Goal: Task Accomplishment & Management: Use online tool/utility

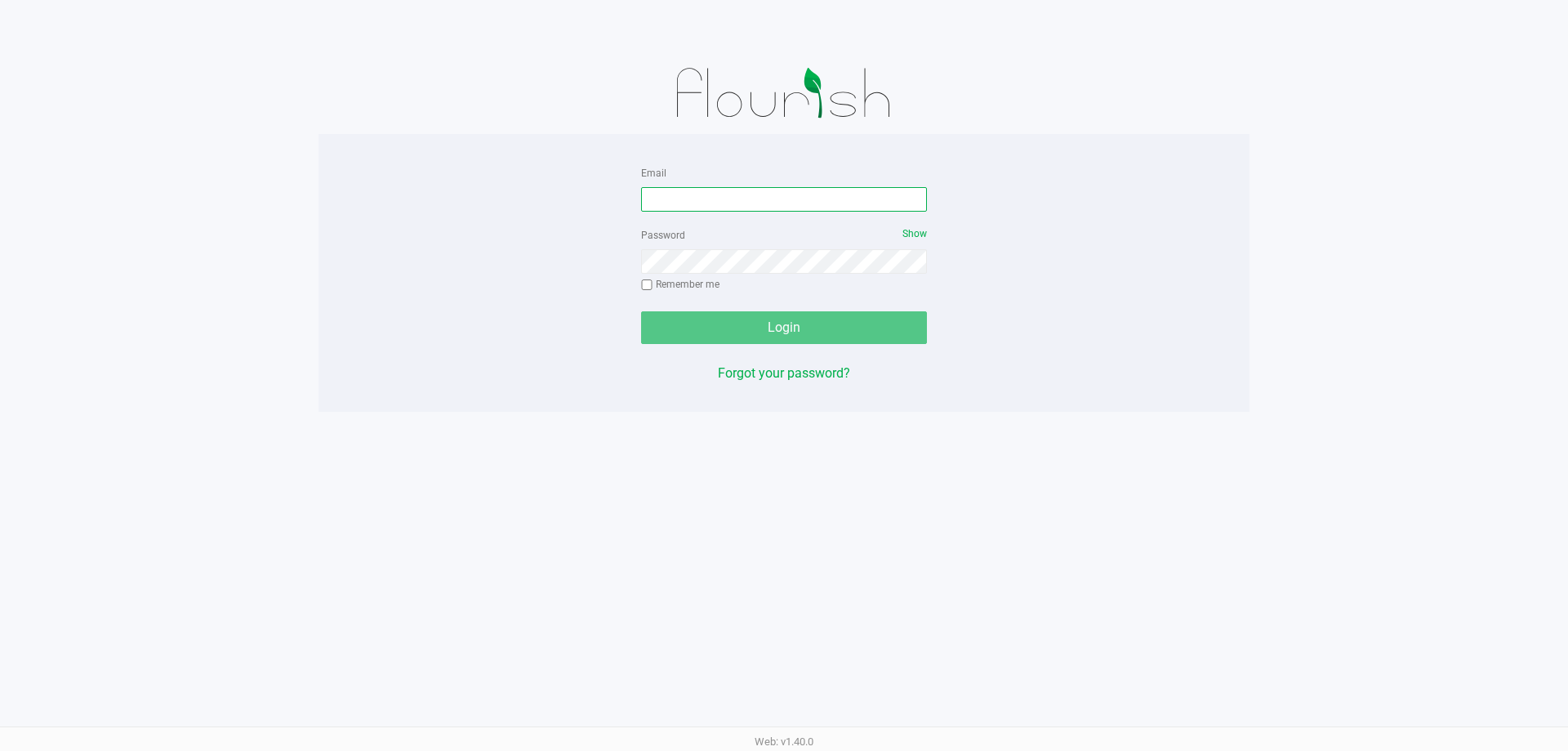
click at [747, 194] on input "Email" at bounding box center [784, 199] width 286 height 24
type input "[EMAIL_ADDRESS][DOMAIN_NAME]"
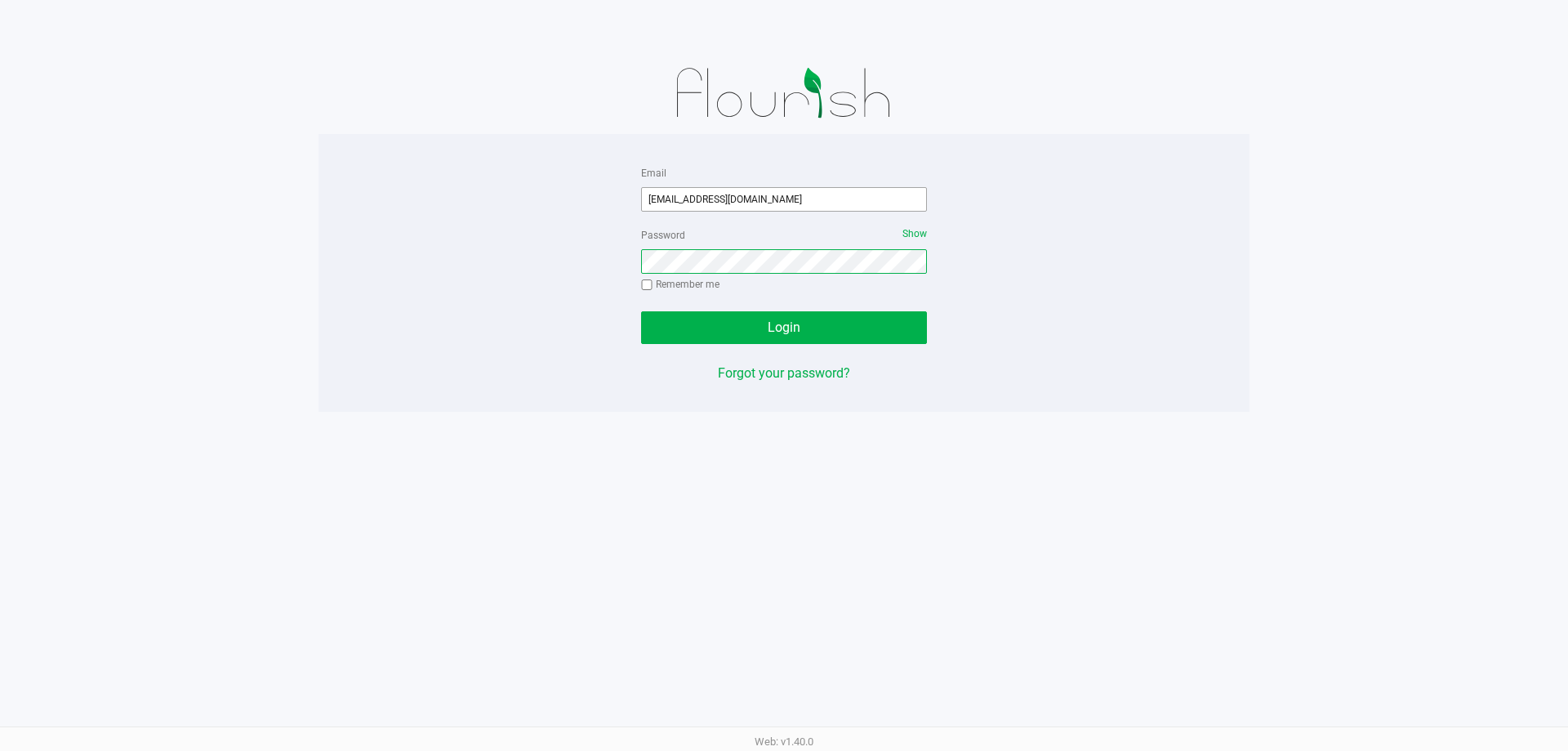
click at [642, 311] on button "Login" at bounding box center [784, 328] width 286 height 33
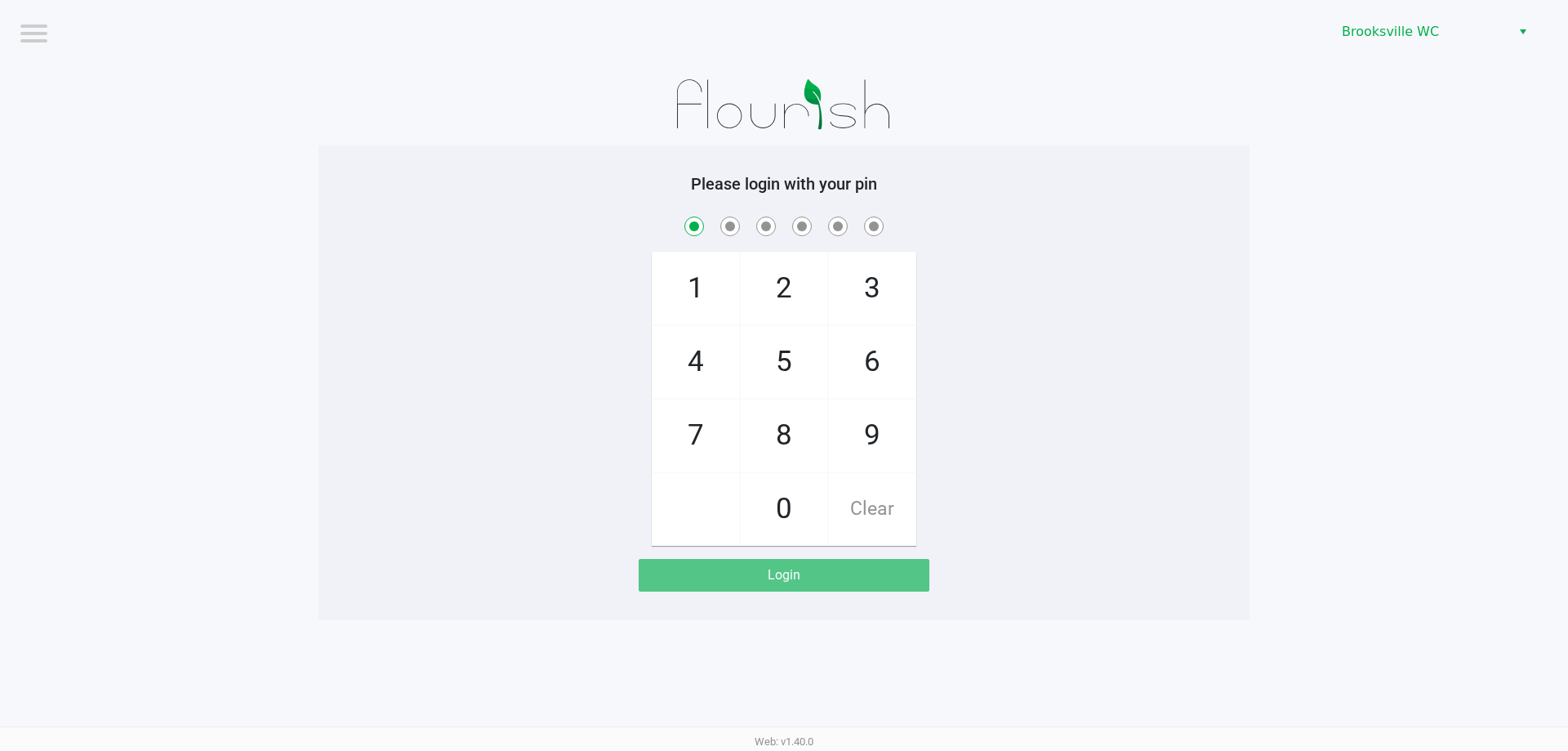
checkbox input "true"
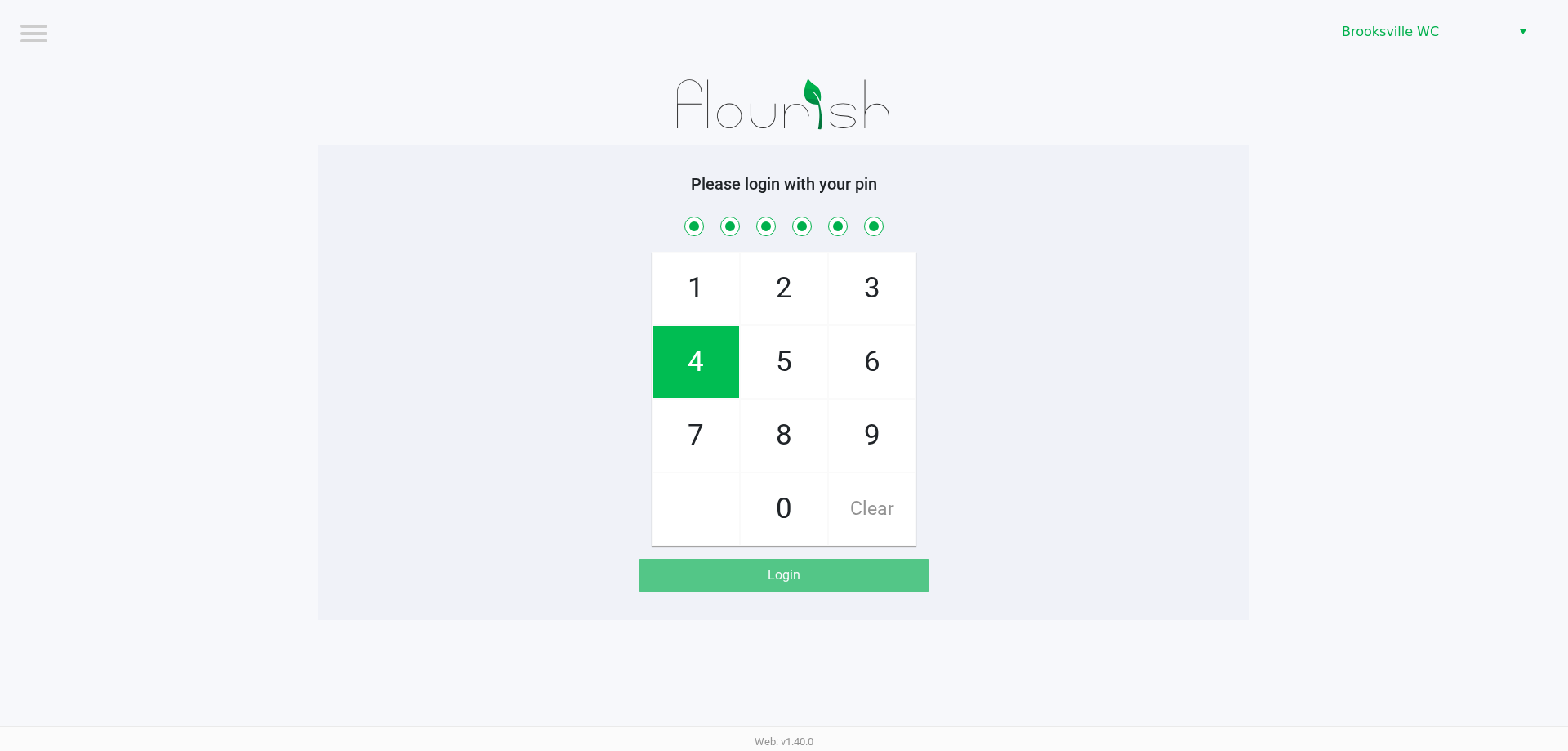
checkbox input "true"
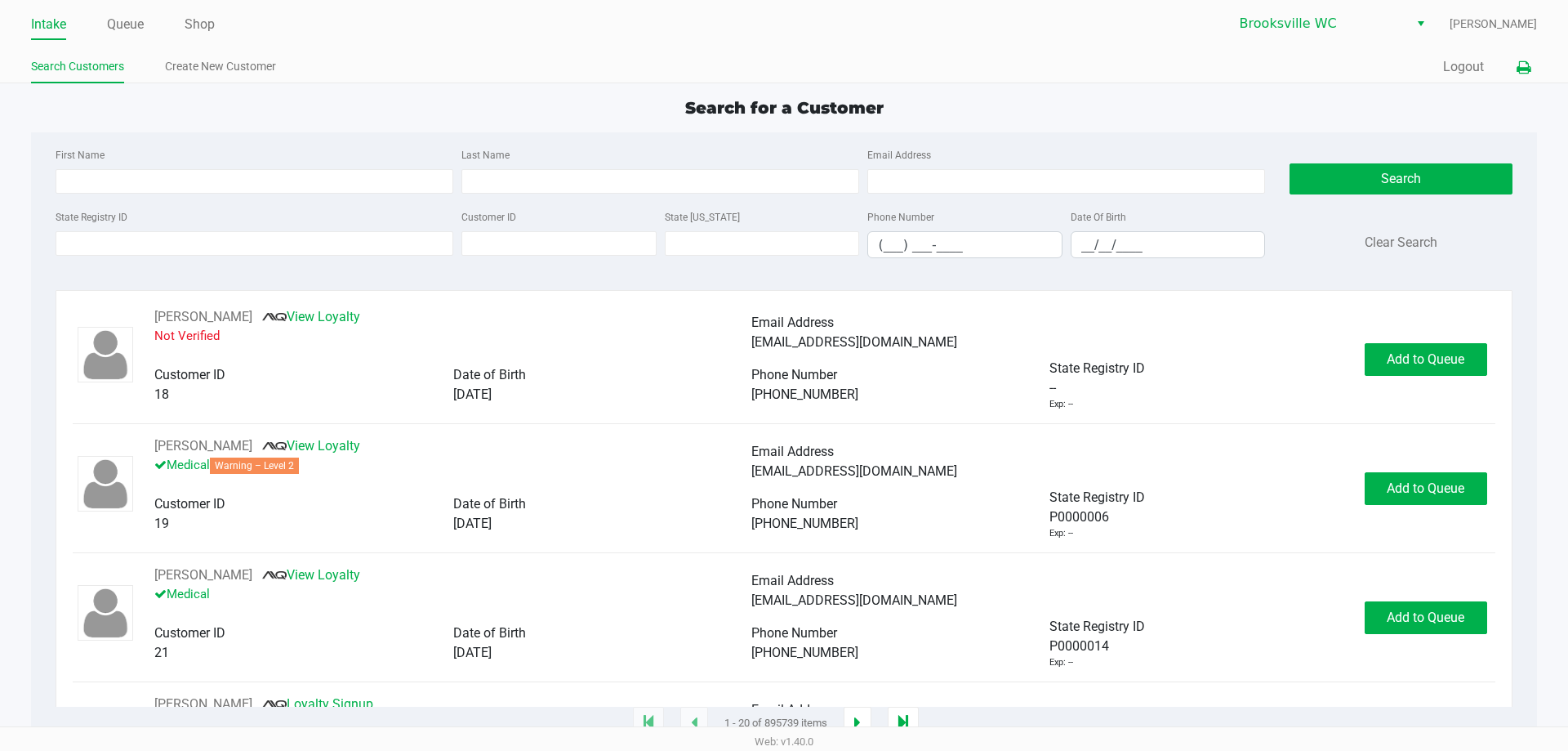
click at [1528, 65] on icon at bounding box center [1524, 68] width 14 height 12
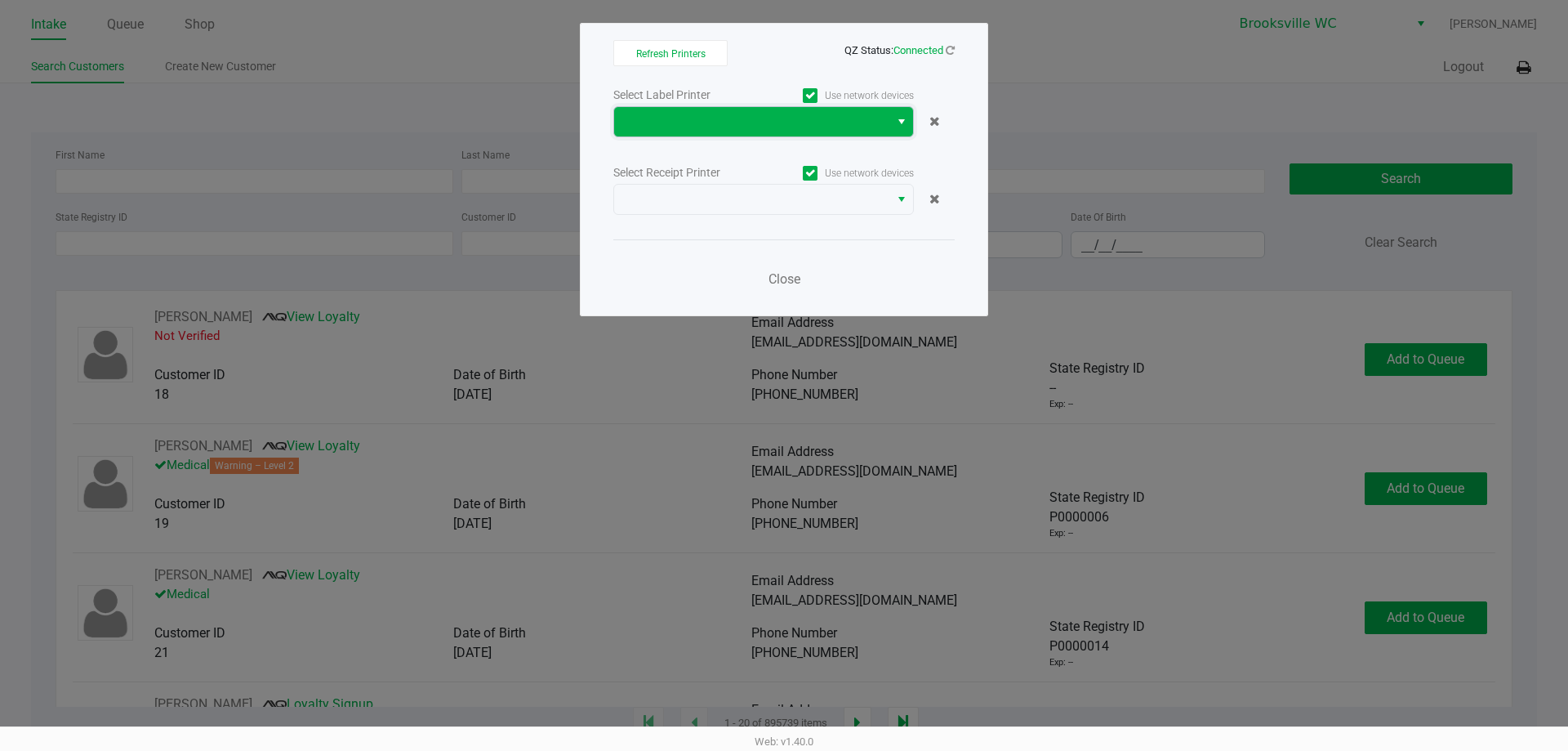
click at [805, 123] on span at bounding box center [752, 122] width 255 height 20
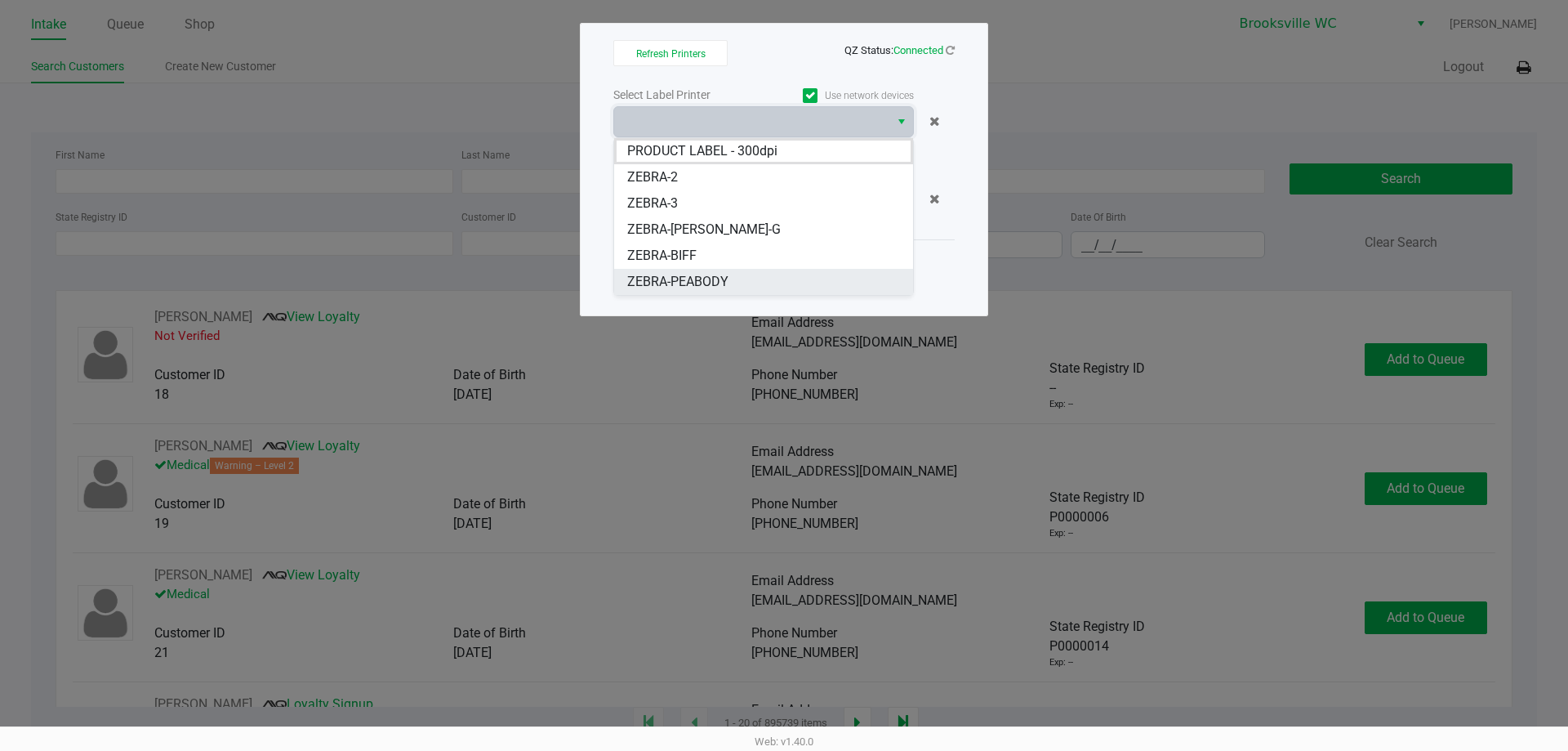
click at [697, 285] on span "ZEBRA-PEABODY" at bounding box center [678, 282] width 101 height 20
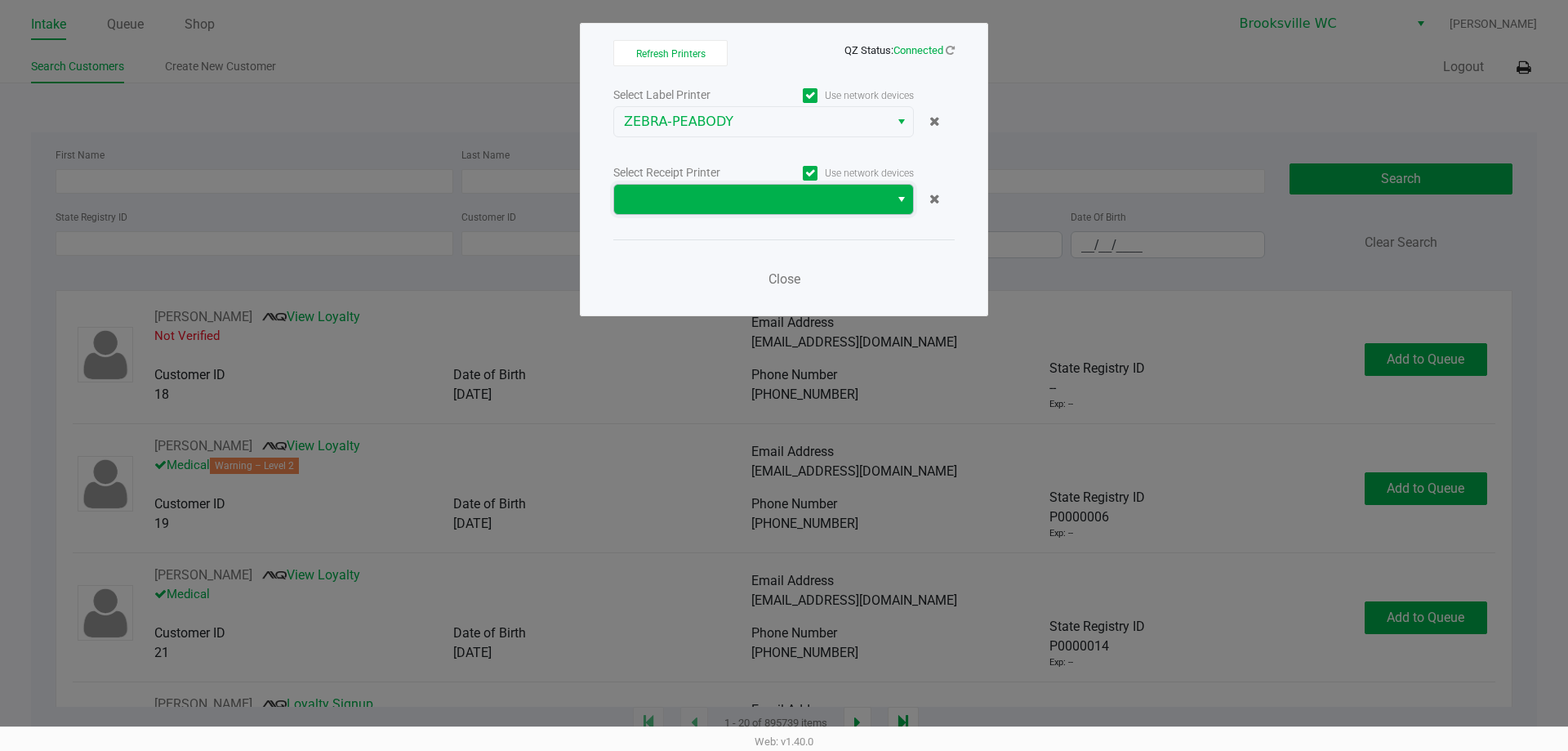
click at [788, 201] on span at bounding box center [752, 199] width 255 height 20
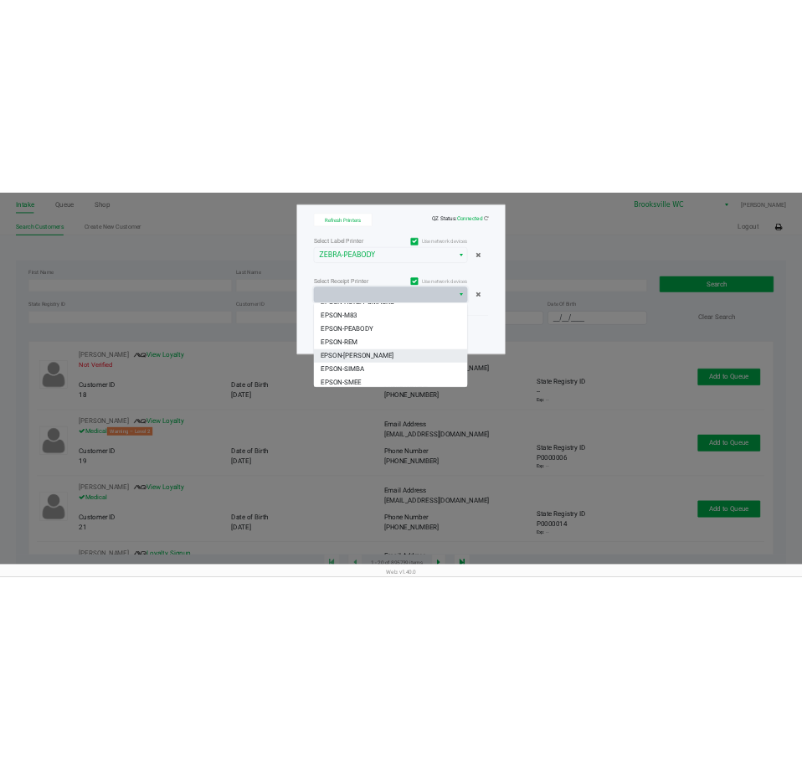
scroll to position [127, 0]
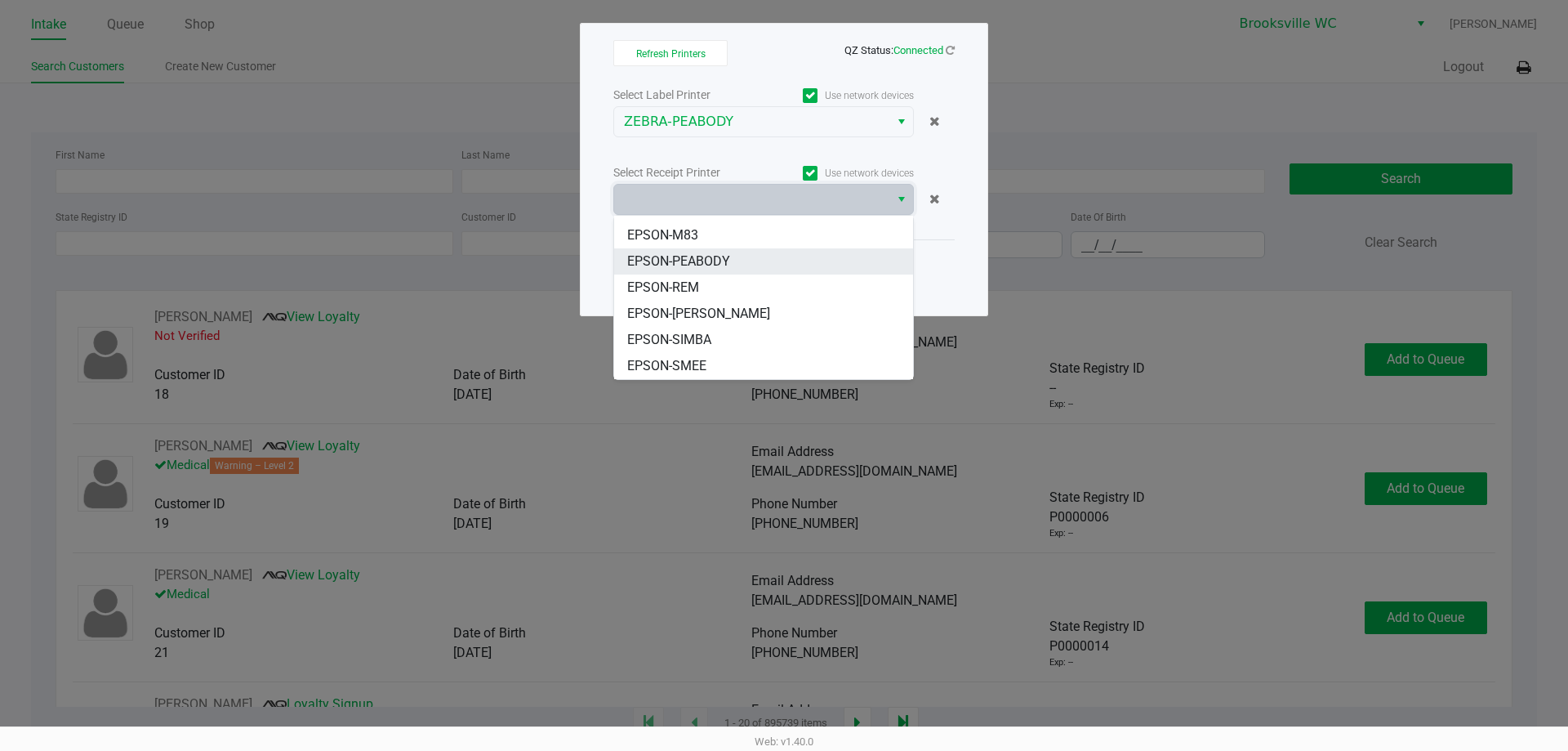
click at [694, 259] on span "EPSON-PEABODY" at bounding box center [679, 261] width 103 height 20
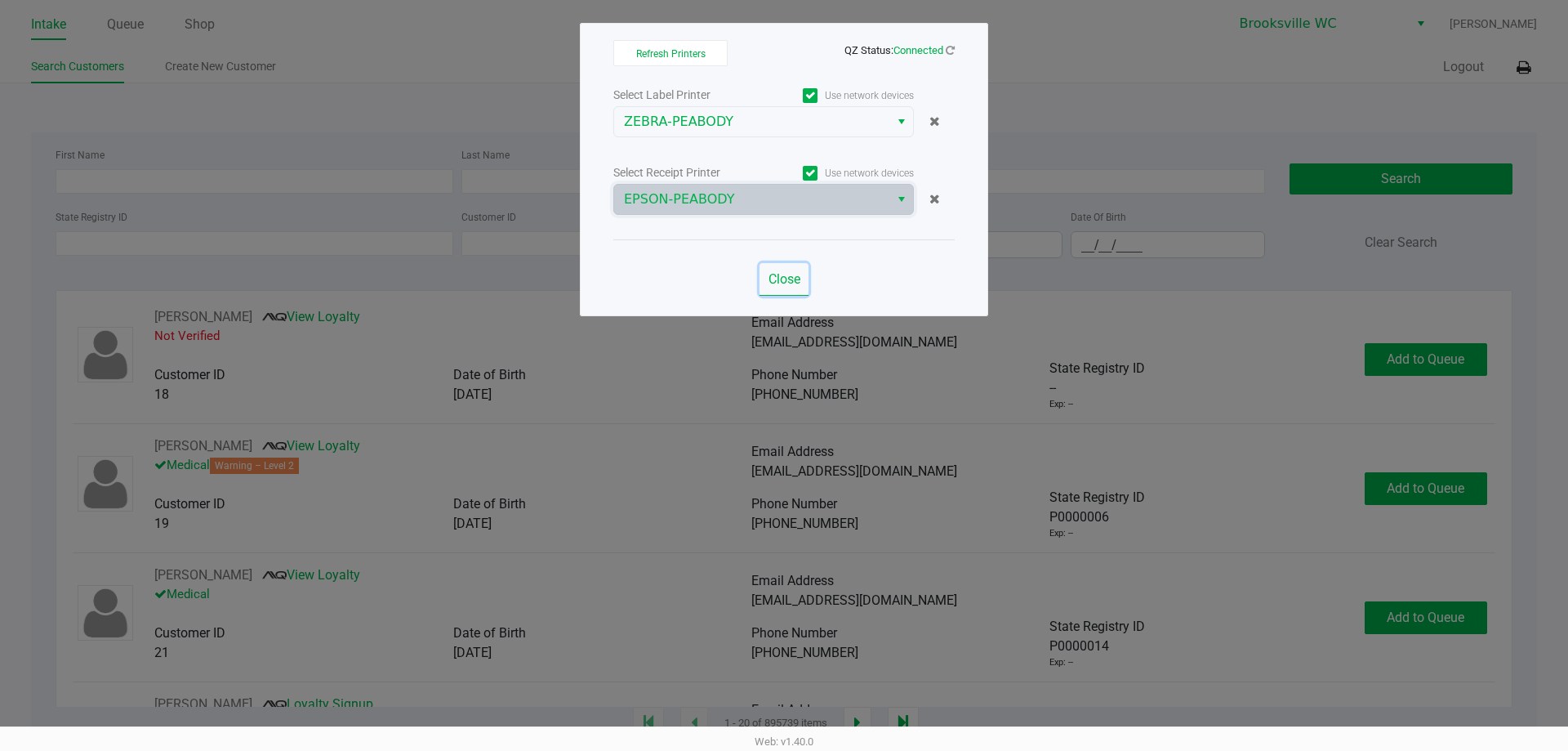
click at [784, 279] on span "Close" at bounding box center [784, 279] width 32 height 16
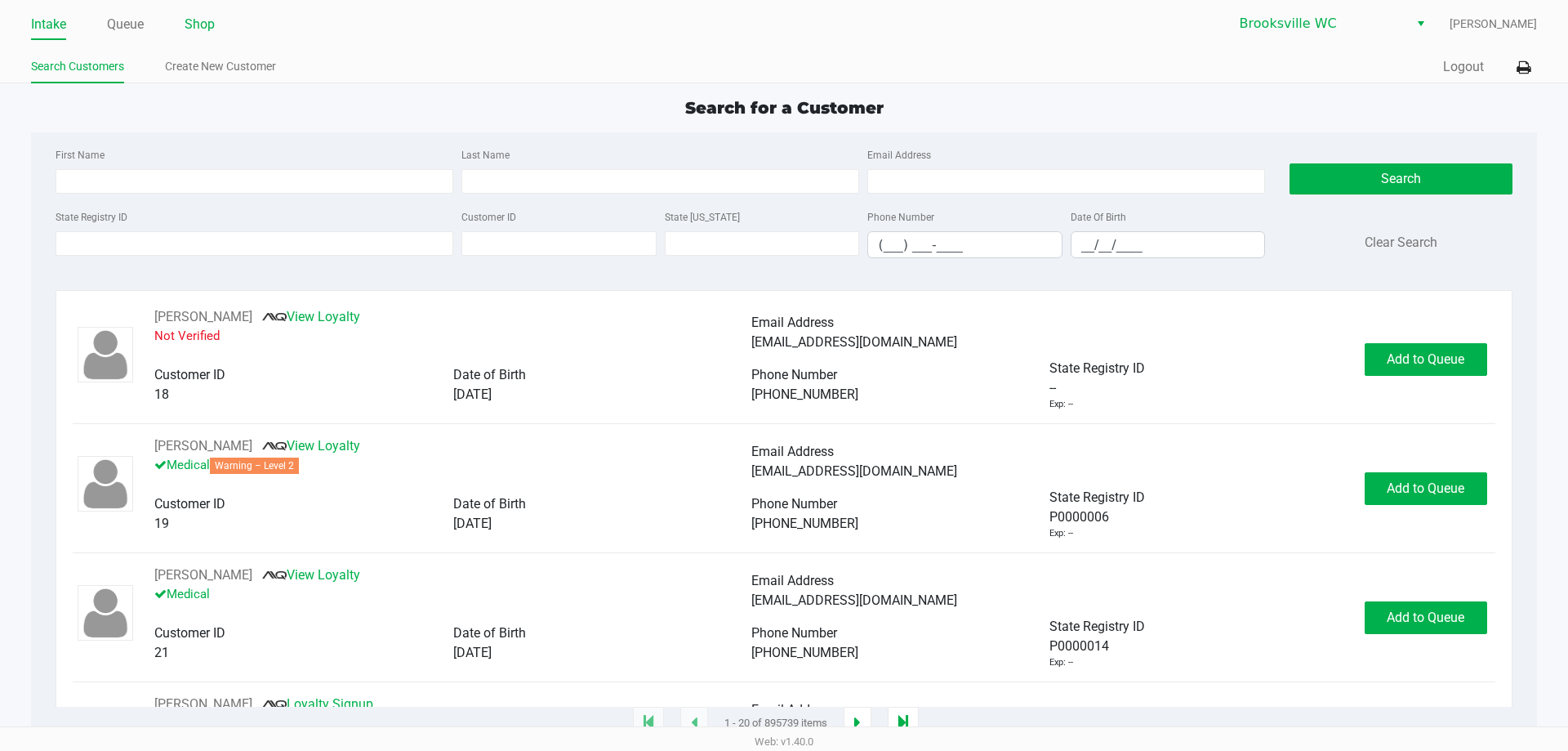
click at [203, 30] on link "Shop" at bounding box center [199, 23] width 30 height 22
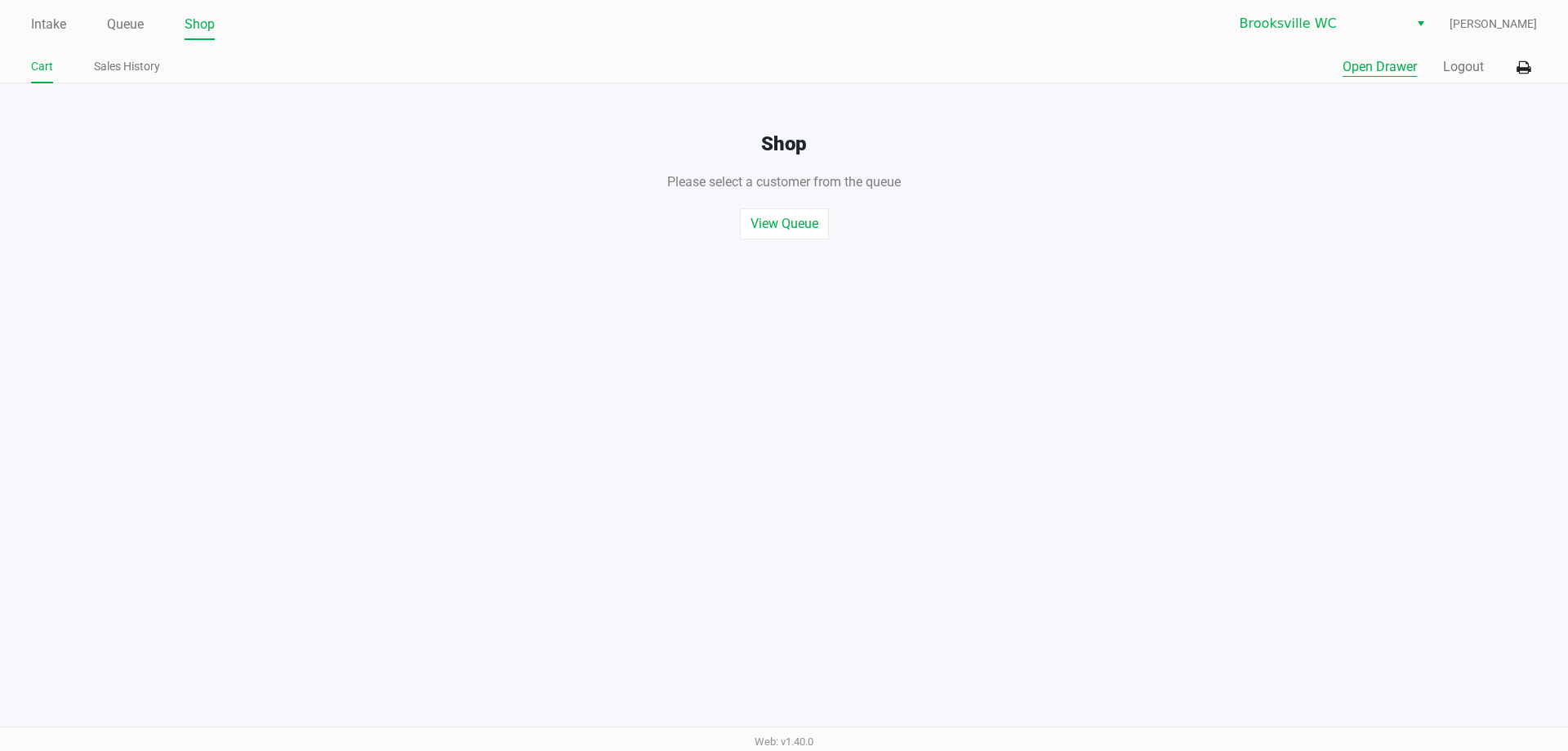
click at [1372, 67] on button "Open Drawer" at bounding box center [1380, 67] width 74 height 20
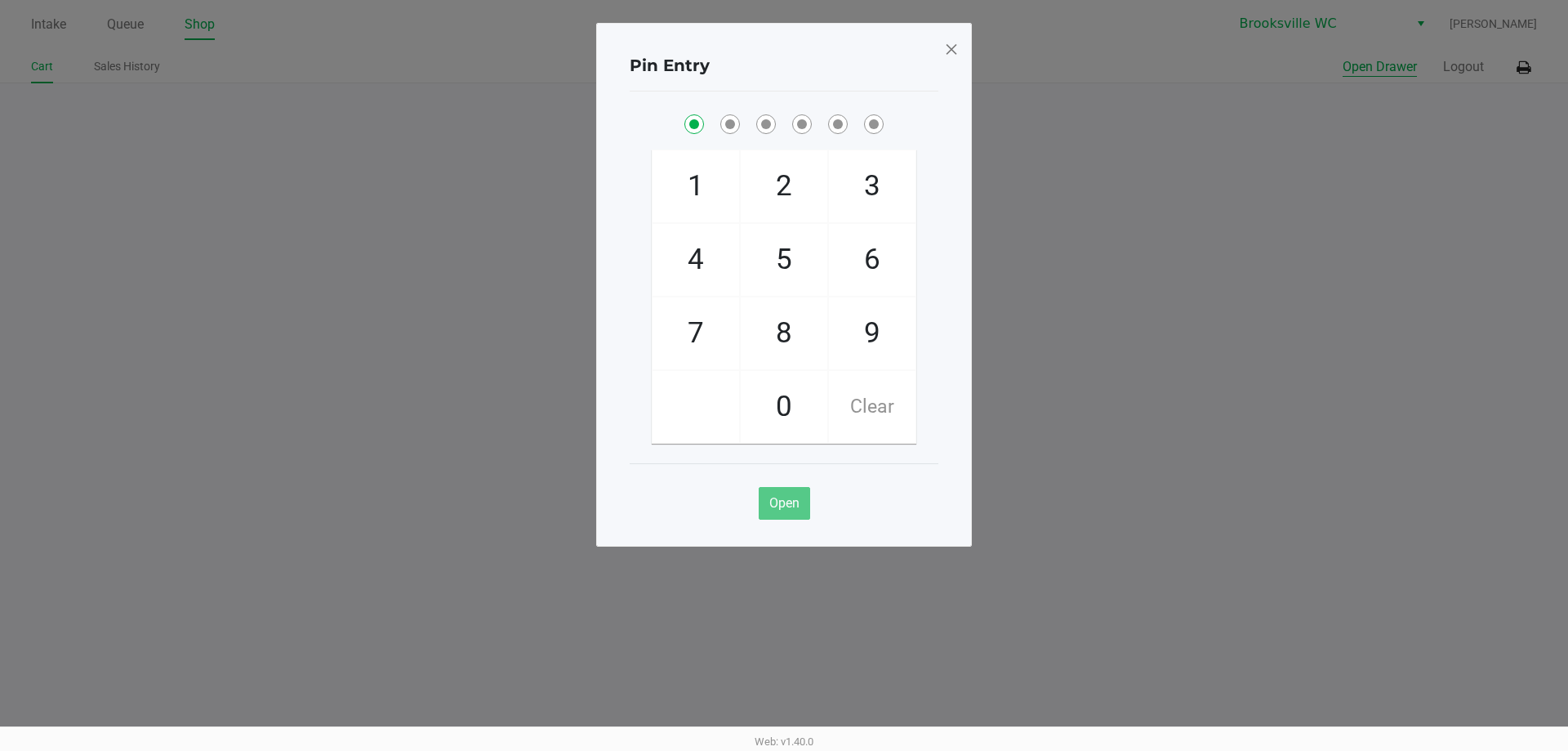
checkbox input "true"
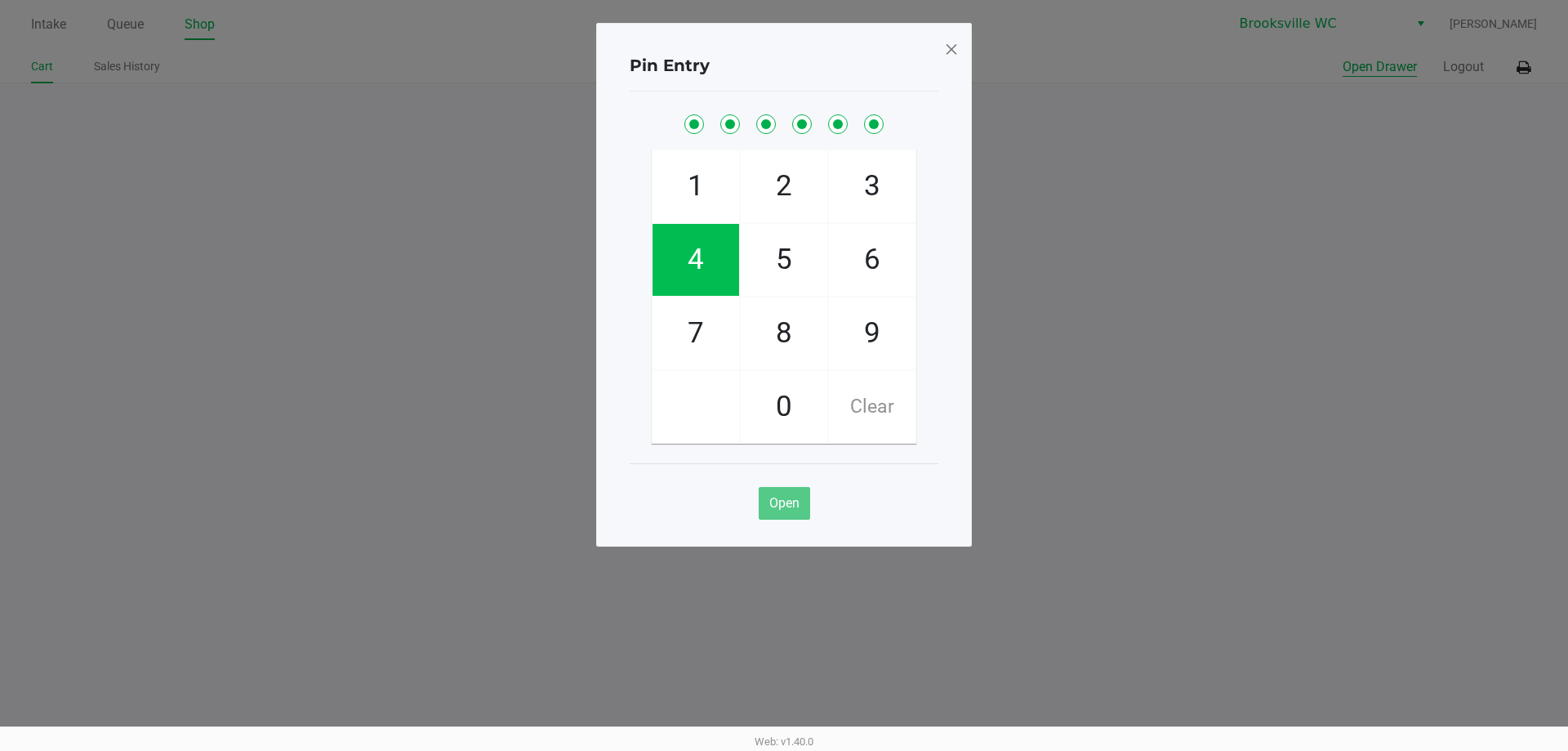
checkbox input "true"
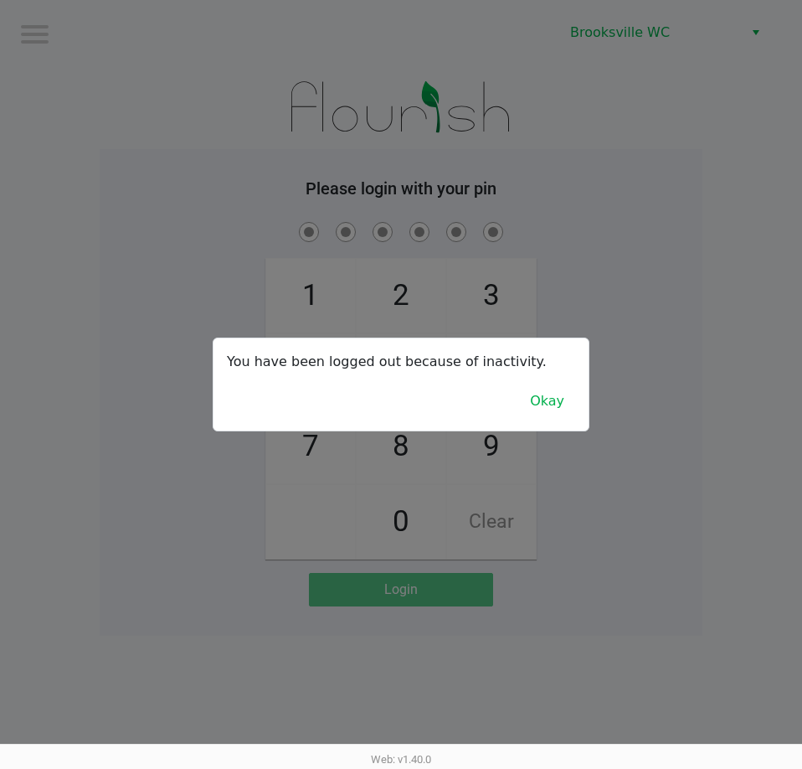
click at [386, 174] on div at bounding box center [401, 384] width 802 height 769
checkbox input "true"
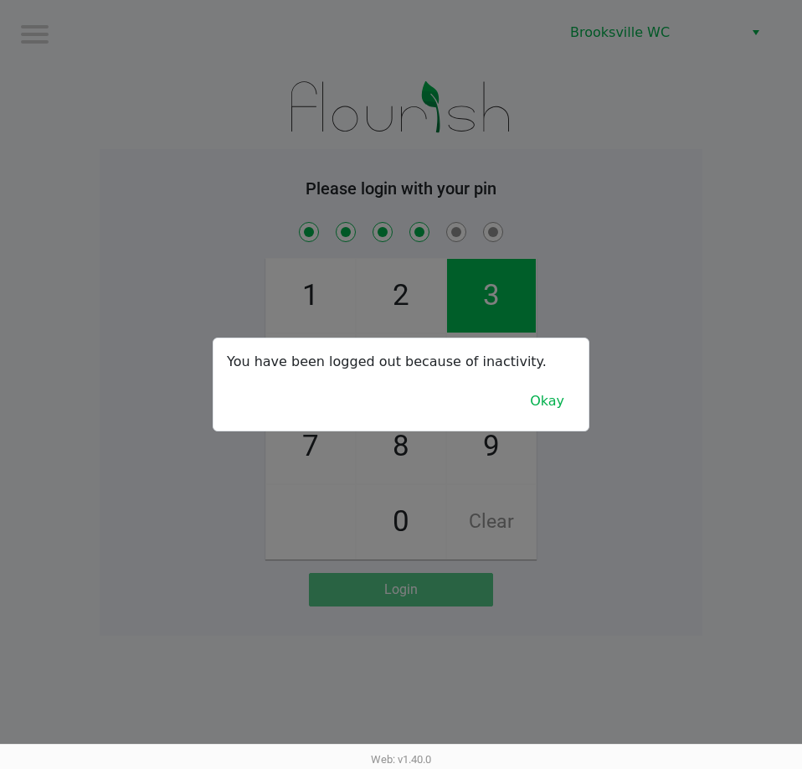
checkbox input "true"
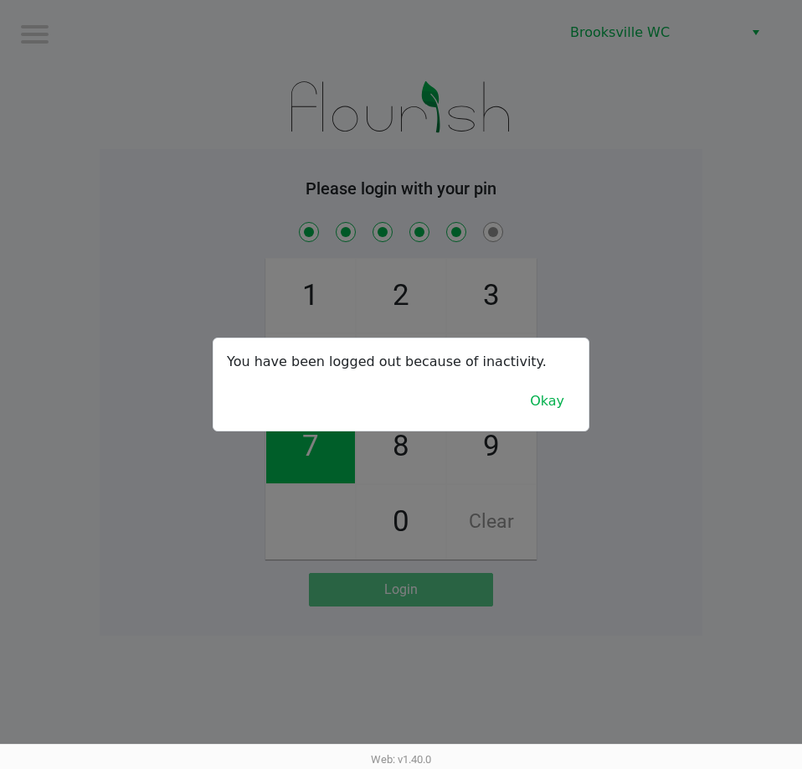
checkbox input "true"
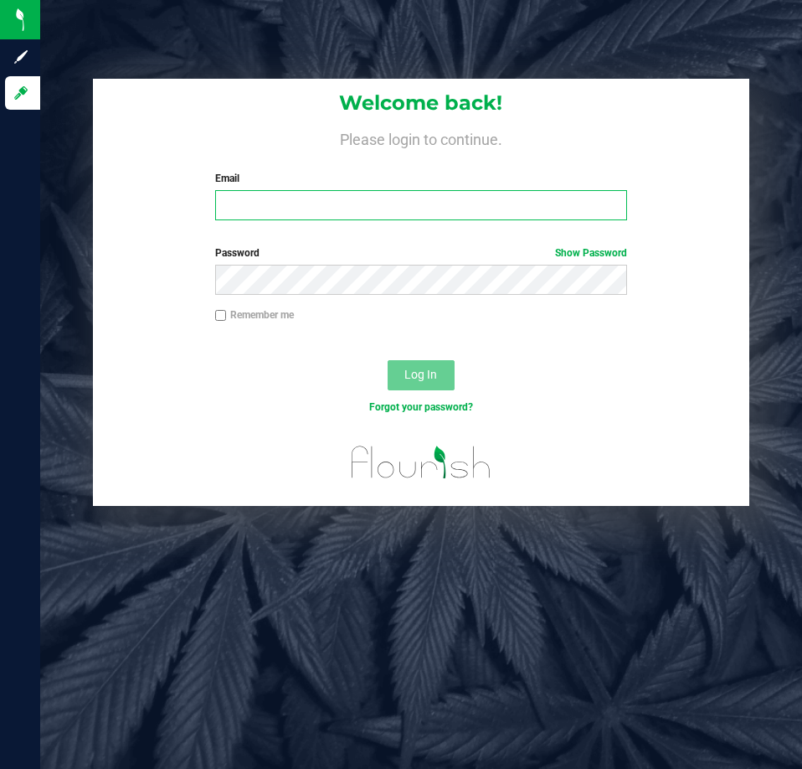
click at [415, 200] on input "Email" at bounding box center [421, 205] width 412 height 30
type input "Ebell@liveparallel.com"
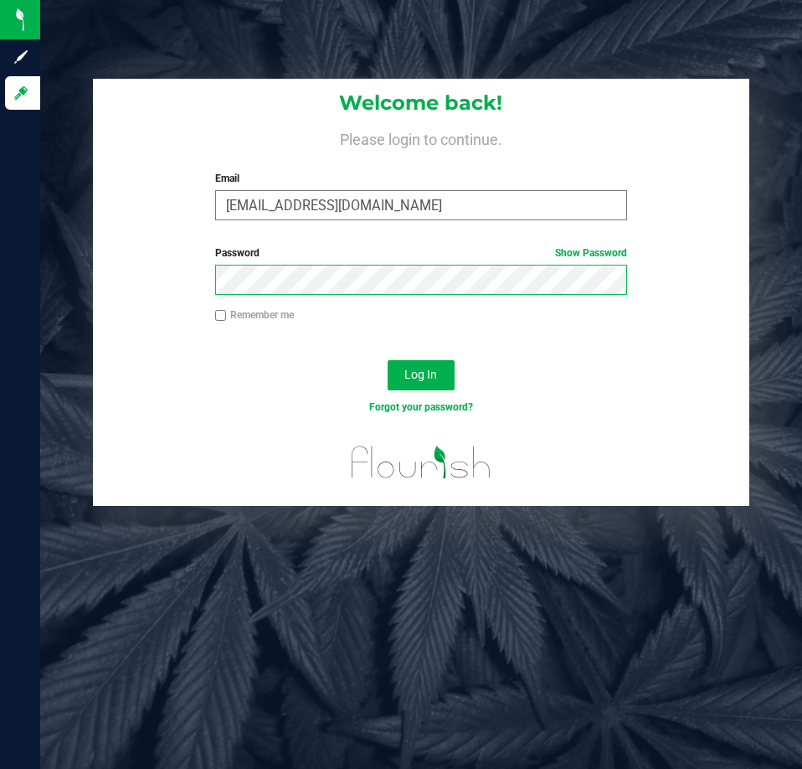
click at [388, 360] on button "Log In" at bounding box center [421, 375] width 67 height 30
